Goal: Task Accomplishment & Management: Manage account settings

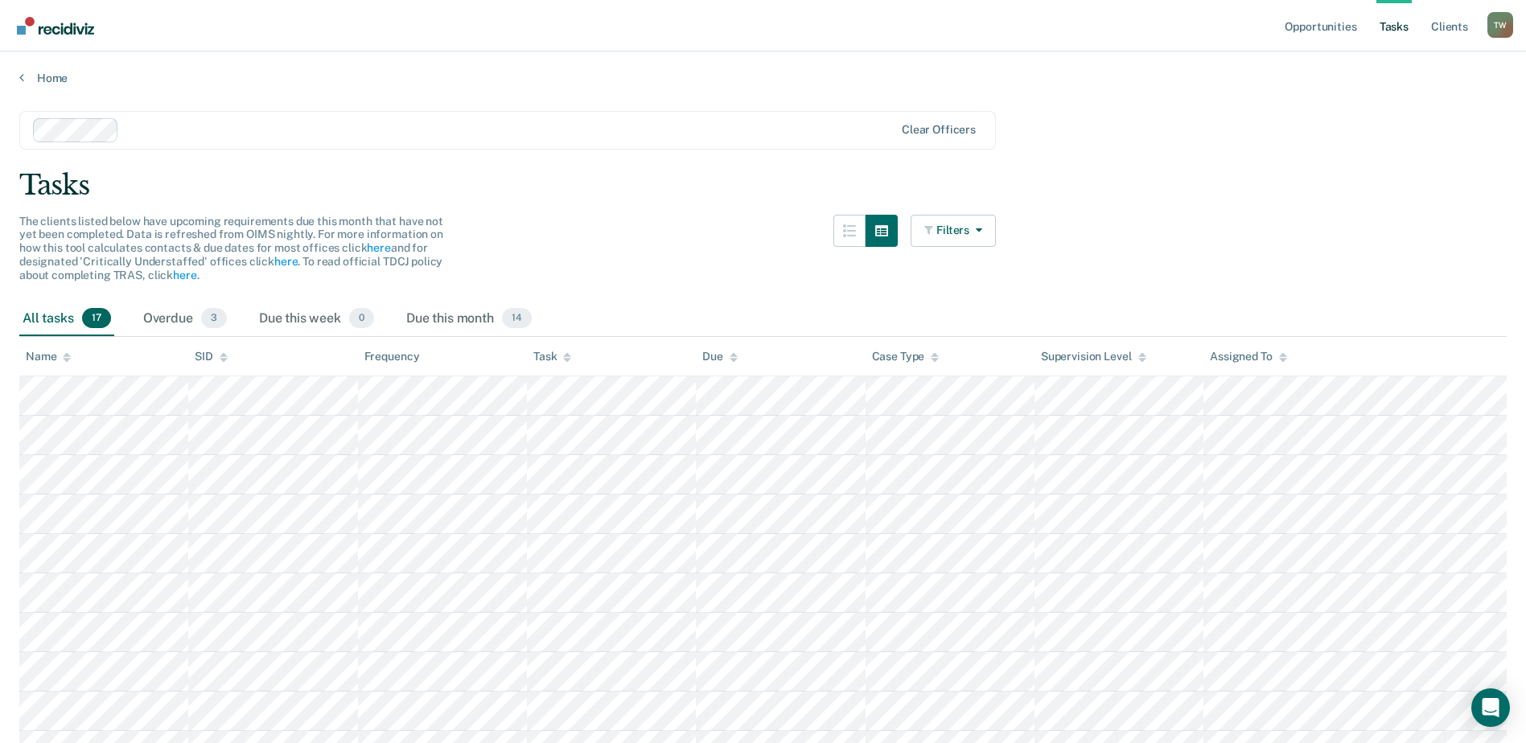
scroll to position [368, 0]
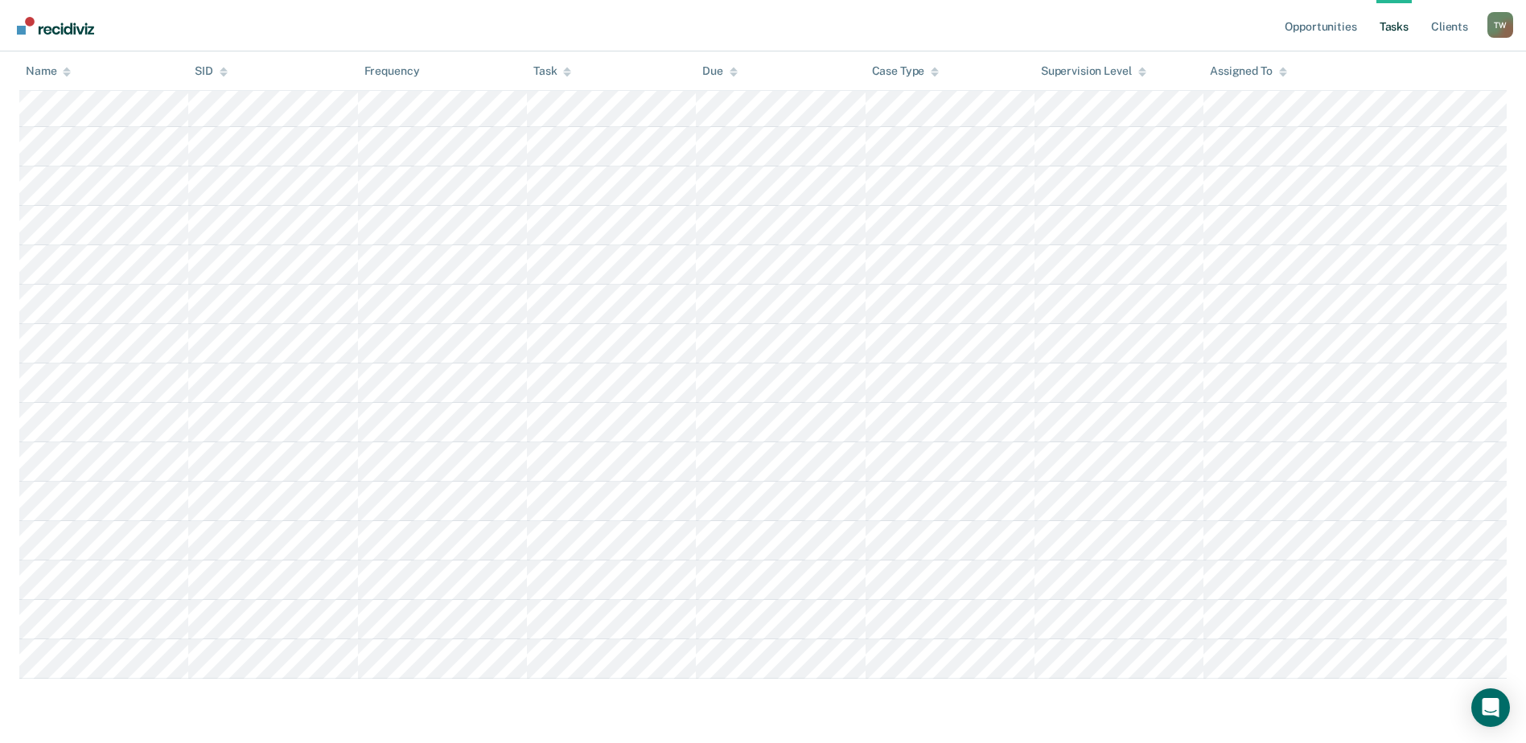
click at [68, 77] on div at bounding box center [67, 71] width 8 height 14
click at [68, 68] on icon at bounding box center [67, 69] width 8 height 4
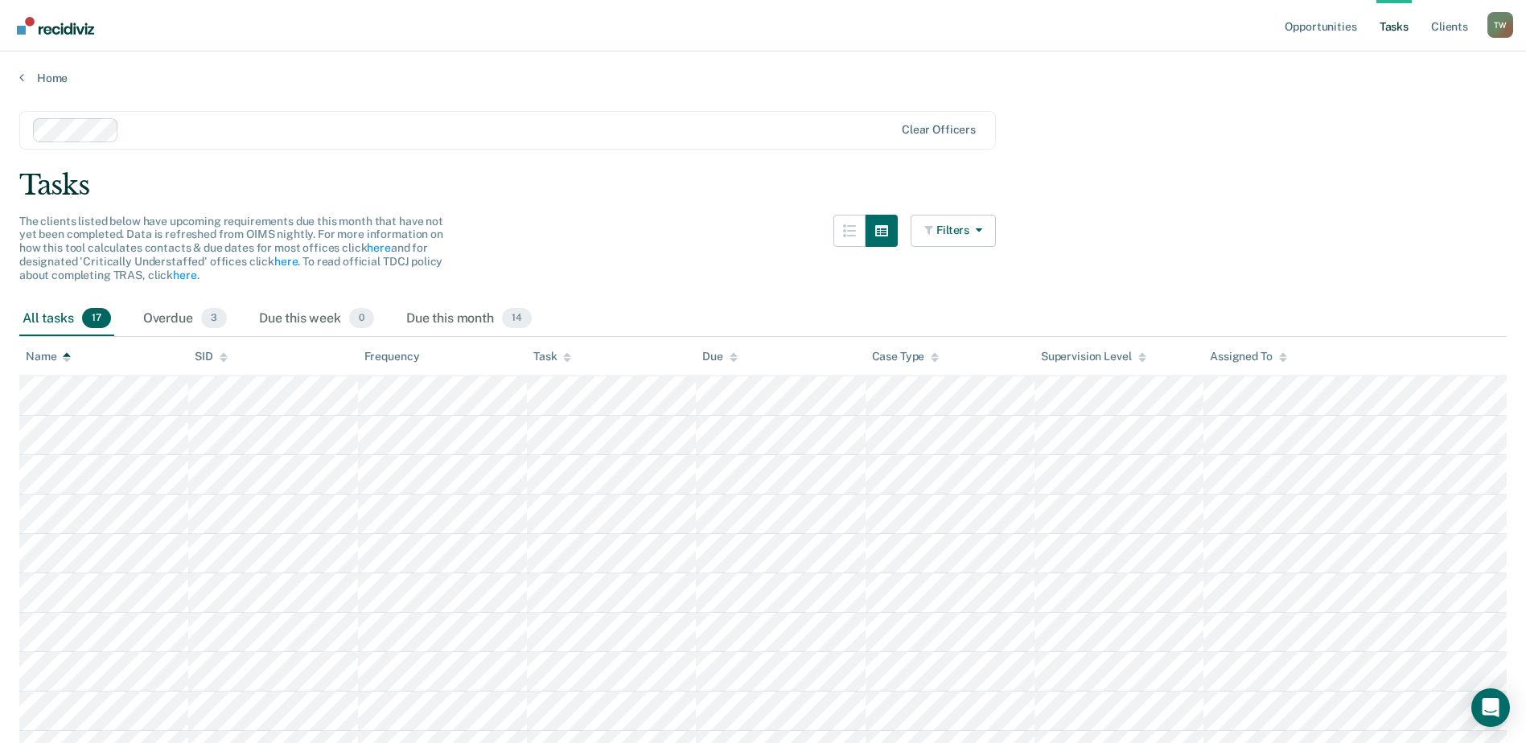
click at [564, 357] on icon at bounding box center [567, 357] width 8 height 10
